Goal: Transaction & Acquisition: Purchase product/service

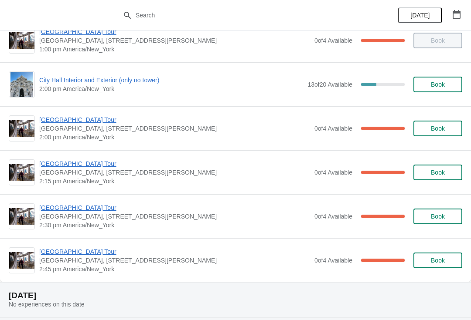
scroll to position [674, 0]
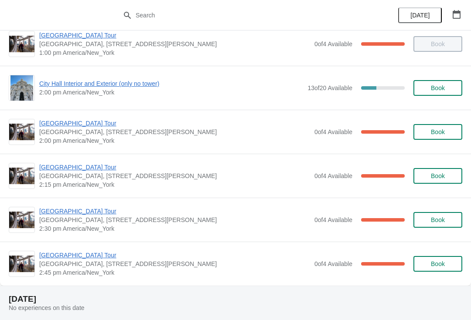
click at [51, 87] on span "City Hall Interior and Exterior (only no tower)" at bounding box center [171, 83] width 264 height 9
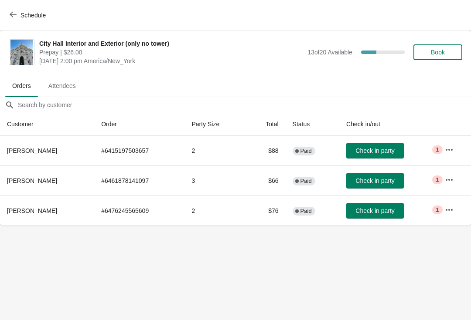
click at [397, 180] on span "Check in party" at bounding box center [375, 180] width 44 height 7
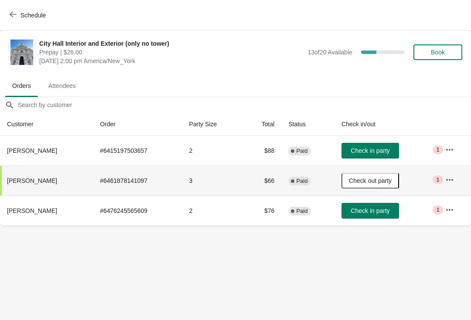
click at [4, 17] on button "Schedule" at bounding box center [28, 15] width 48 height 16
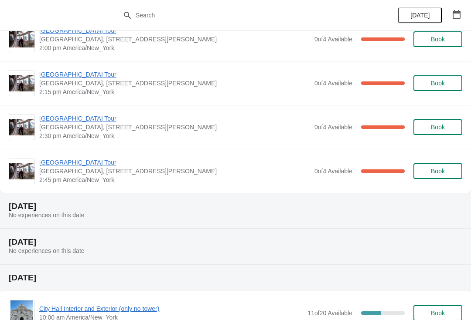
scroll to position [741, 0]
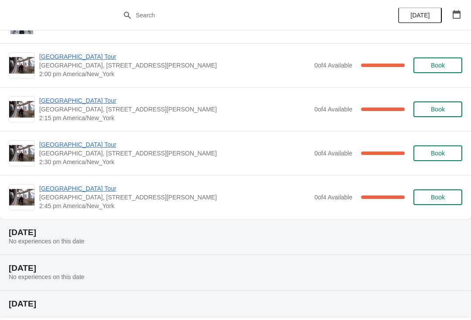
click at [44, 103] on span "[GEOGRAPHIC_DATA] Tour" at bounding box center [174, 100] width 271 height 9
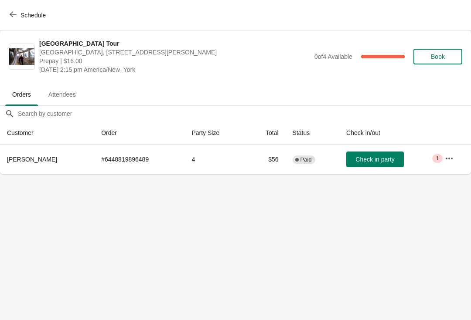
click at [315, 132] on th "Status" at bounding box center [312, 133] width 54 height 23
click at [360, 166] on button "Check in party" at bounding box center [375, 160] width 58 height 16
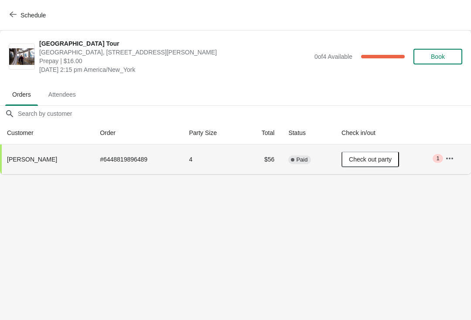
click at [20, 30] on div "Schedule" at bounding box center [235, 15] width 471 height 31
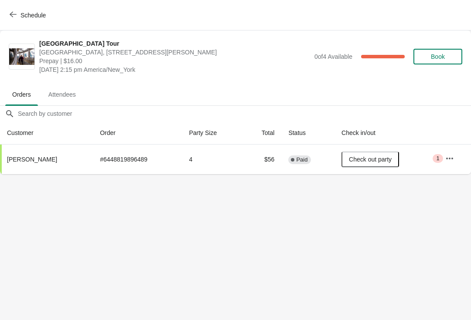
click at [17, 20] on button "Schedule" at bounding box center [28, 15] width 48 height 16
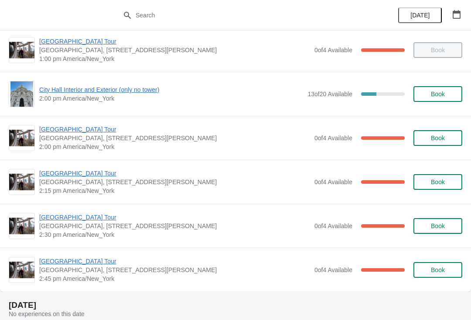
scroll to position [654, 0]
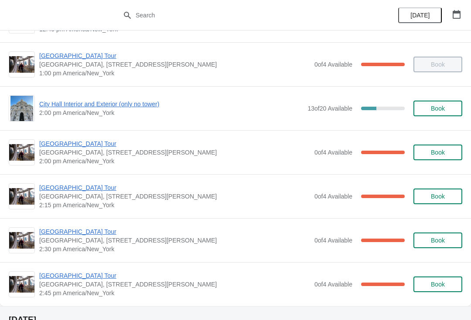
click at [55, 107] on span "City Hall Interior and Exterior (only no tower)" at bounding box center [171, 104] width 264 height 9
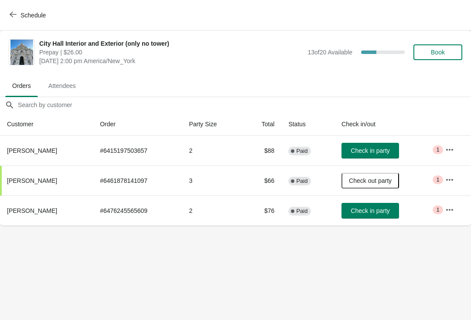
click at [372, 215] on button "Check in party" at bounding box center [370, 211] width 58 height 16
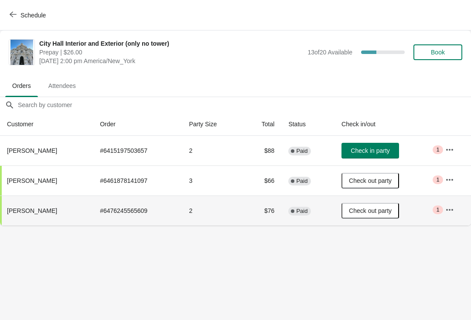
click at [447, 51] on span "Book" at bounding box center [437, 52] width 33 height 7
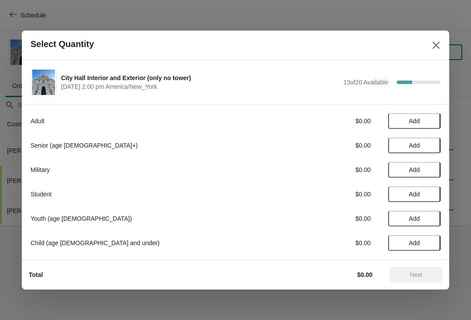
click at [414, 114] on button "Add" at bounding box center [414, 121] width 52 height 16
click at [395, 115] on div "Adult $26.00 1" at bounding box center [236, 121] width 410 height 16
click at [424, 276] on span "Next" at bounding box center [416, 274] width 38 height 7
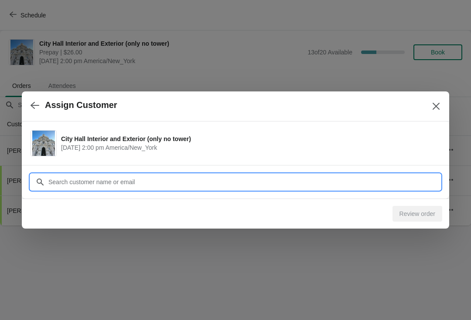
click at [359, 174] on input "Customer" at bounding box center [244, 182] width 392 height 16
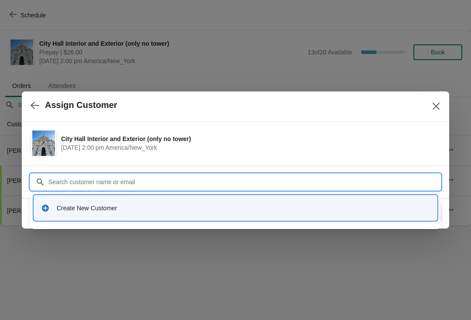
click at [54, 210] on div "Create New Customer" at bounding box center [235, 208] width 389 height 9
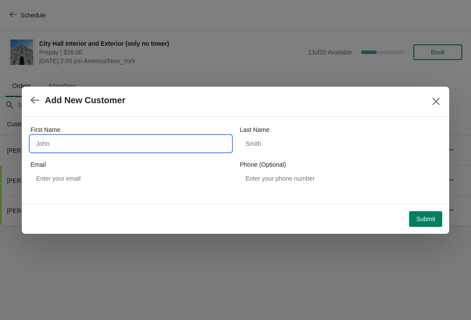
click at [55, 146] on input "First Name" at bounding box center [131, 144] width 200 height 16
type input "Jeanne"
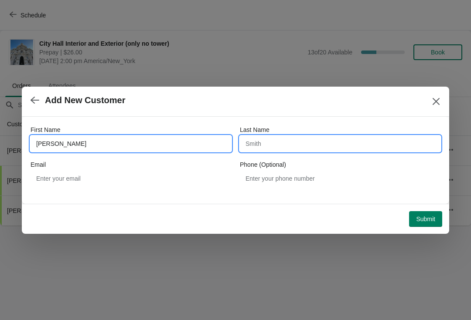
click at [320, 146] on input "Last Name" at bounding box center [340, 144] width 200 height 16
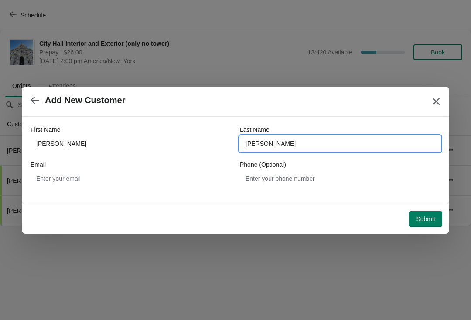
type input "Paprocki"
click at [428, 222] on span "Submit" at bounding box center [425, 219] width 19 height 7
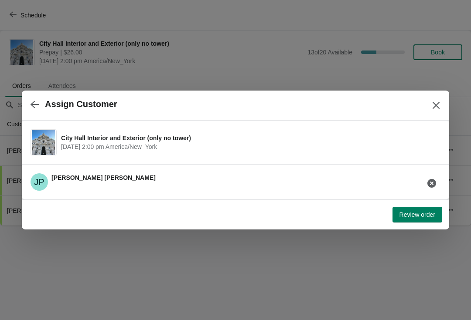
click at [433, 208] on button "Review order" at bounding box center [417, 215] width 50 height 16
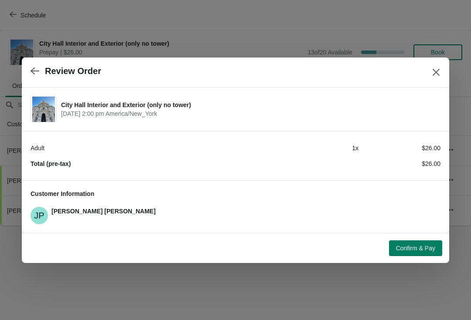
click at [418, 250] on span "Confirm & Pay" at bounding box center [415, 248] width 39 height 7
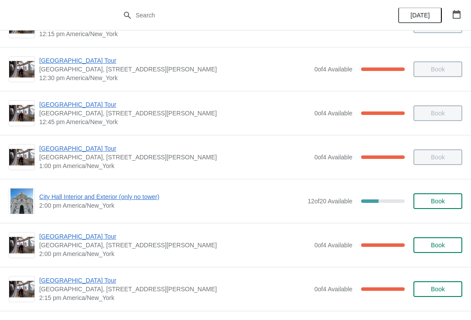
scroll to position [573, 0]
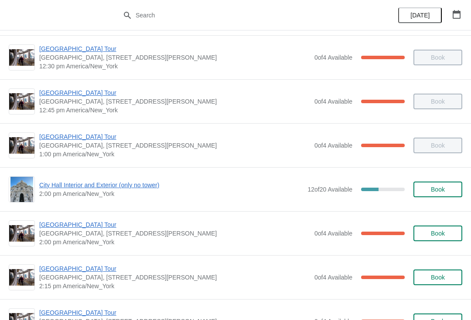
click at [57, 189] on span "City Hall Interior and Exterior (only no tower)" at bounding box center [171, 185] width 264 height 9
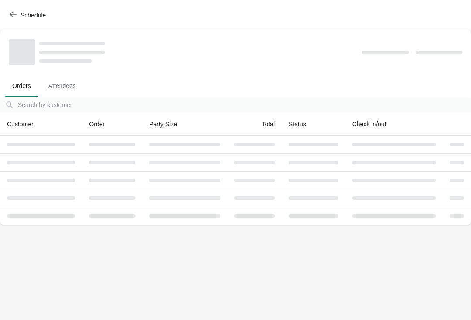
scroll to position [0, 0]
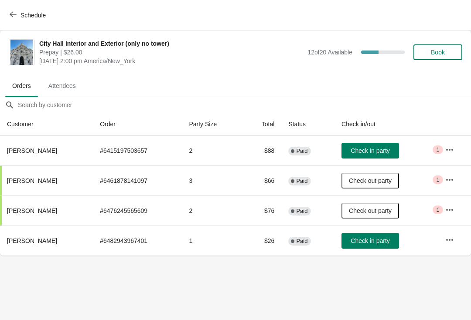
click at [354, 248] on button "Check in party" at bounding box center [370, 241] width 58 height 16
